Goal: Task Accomplishment & Management: Manage account settings

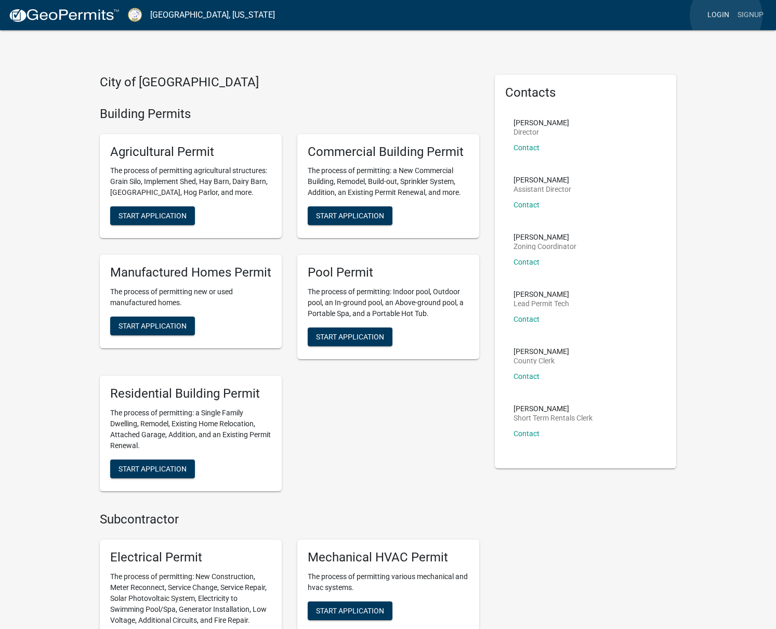
click at [726, 16] on link "Login" at bounding box center [718, 15] width 30 height 20
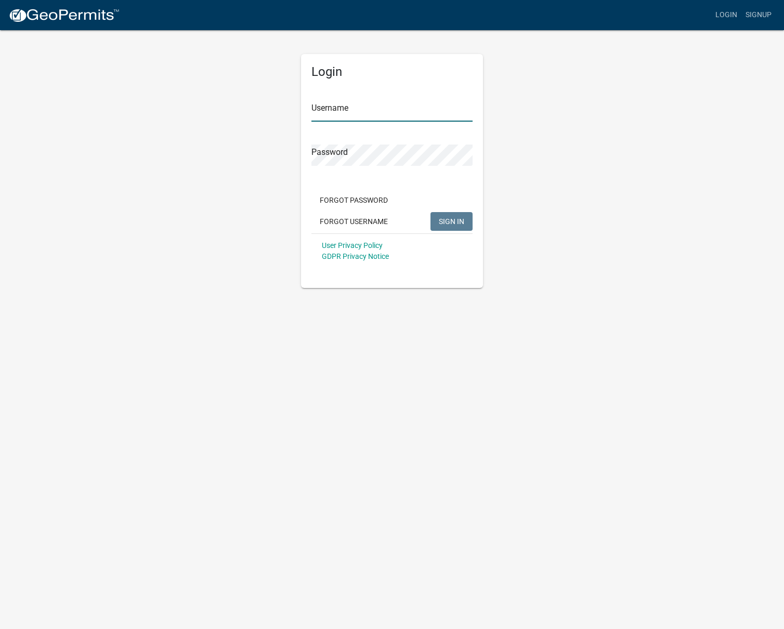
type input "BHHOconee"
click at [441, 229] on button "SIGN IN" at bounding box center [451, 221] width 42 height 19
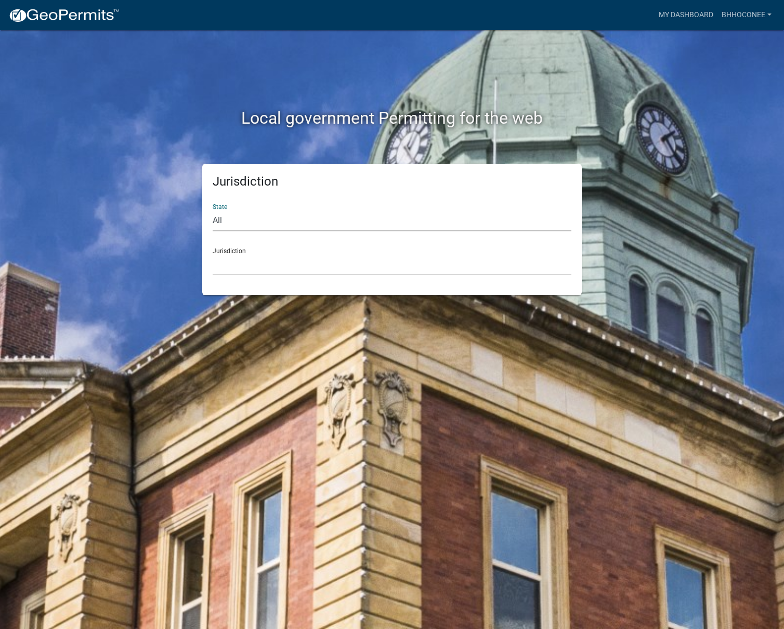
click at [248, 222] on select "All [US_STATE] [US_STATE] [US_STATE] [US_STATE] [US_STATE] [US_STATE] [US_STATE…" at bounding box center [392, 220] width 359 height 21
select select "[US_STATE]"
click at [213, 210] on select "All [US_STATE] [US_STATE] [US_STATE] [US_STATE] [US_STATE] [US_STATE] [US_STATE…" at bounding box center [392, 220] width 359 height 21
click at [259, 259] on select "[GEOGRAPHIC_DATA], [US_STATE][PERSON_NAME][GEOGRAPHIC_DATA], [US_STATE][PERSON_…" at bounding box center [392, 264] width 359 height 21
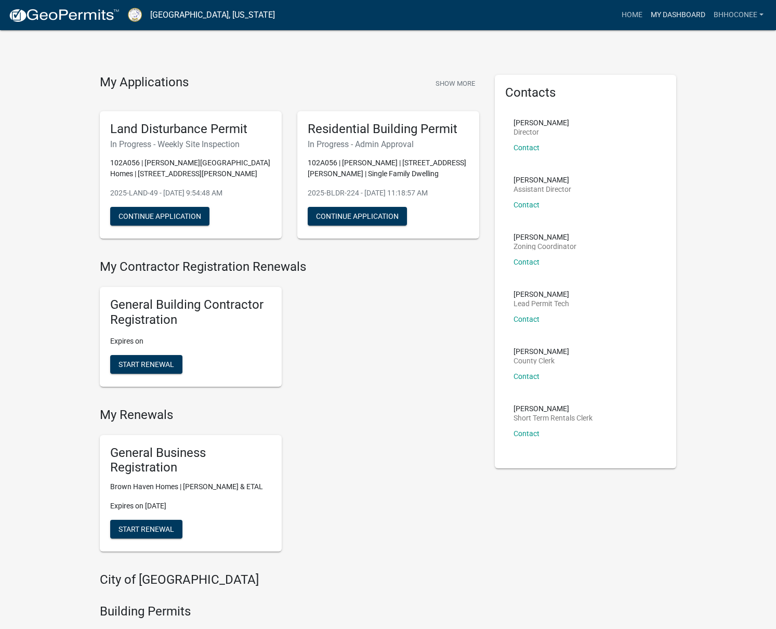
click at [667, 15] on link "My Dashboard" at bounding box center [677, 15] width 63 height 20
